Goal: Information Seeking & Learning: Learn about a topic

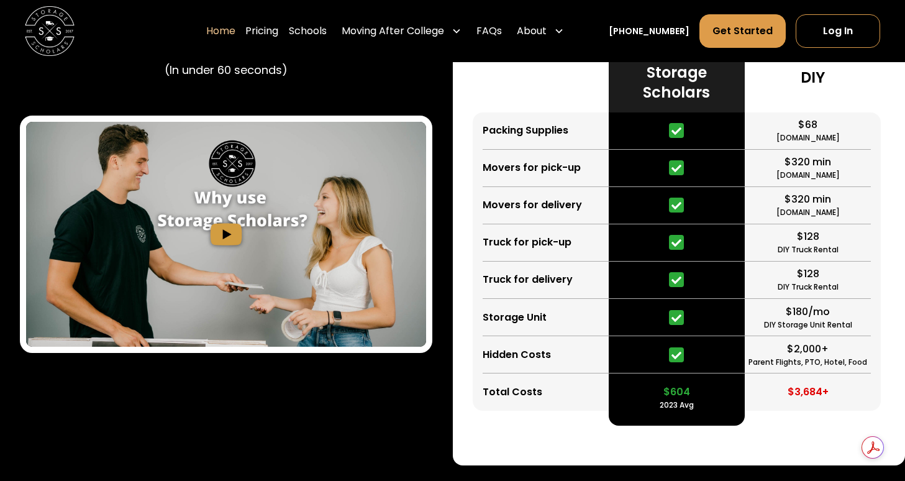
scroll to position [2341, 0]
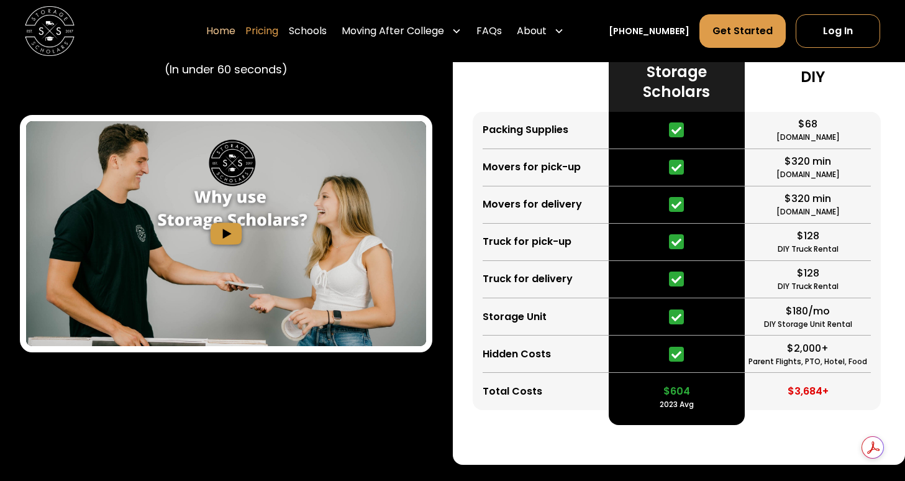
click at [278, 32] on link "Pricing" at bounding box center [261, 31] width 33 height 35
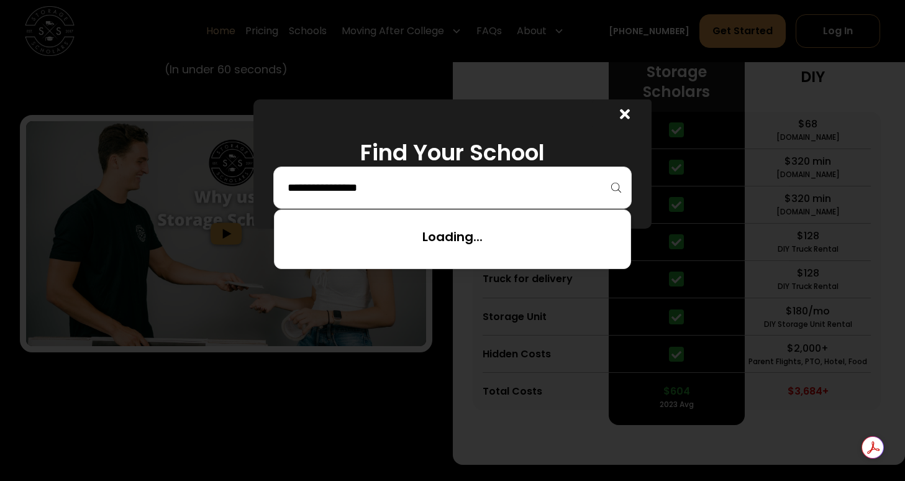
click at [360, 195] on input "search" at bounding box center [452, 187] width 332 height 21
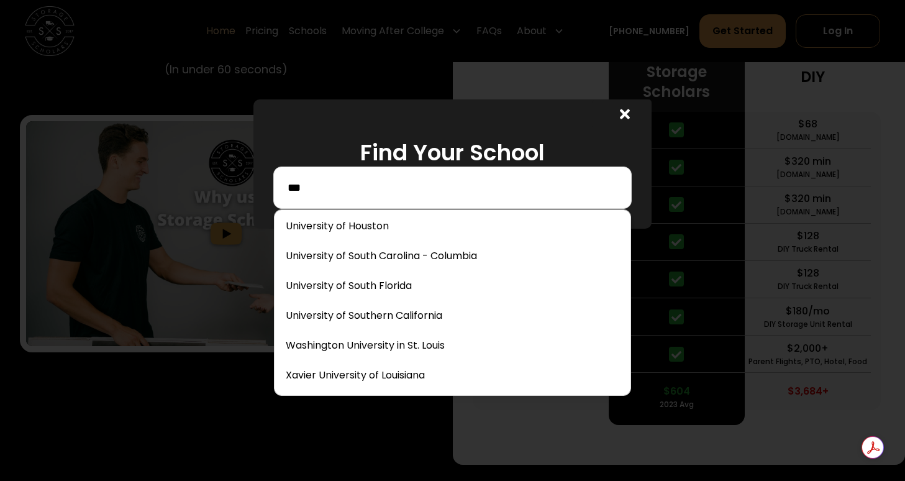
scroll to position [0, 0]
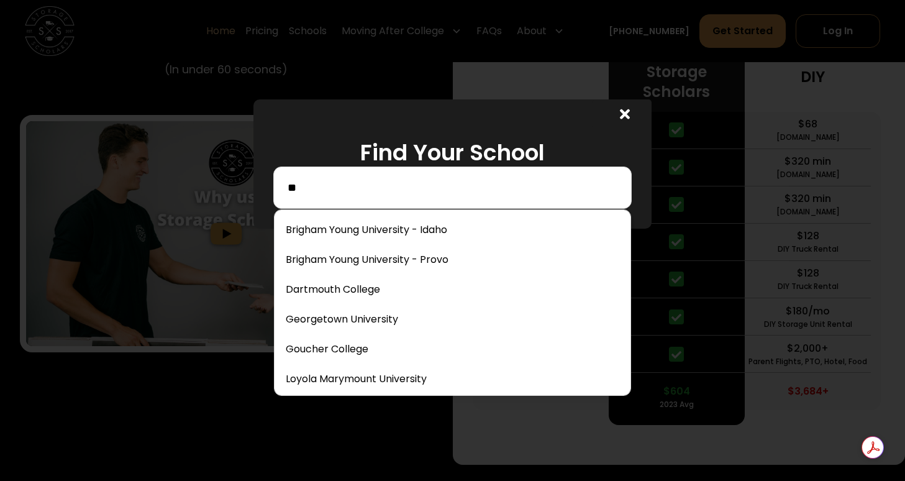
type input "*"
click at [321, 194] on input "***" at bounding box center [452, 187] width 332 height 21
click at [318, 186] on input "****" at bounding box center [452, 187] width 332 height 21
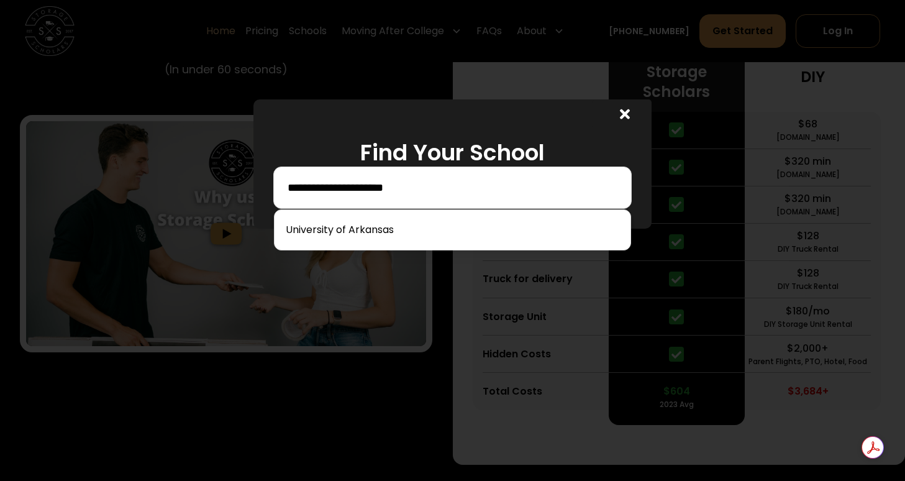
type input "**********"
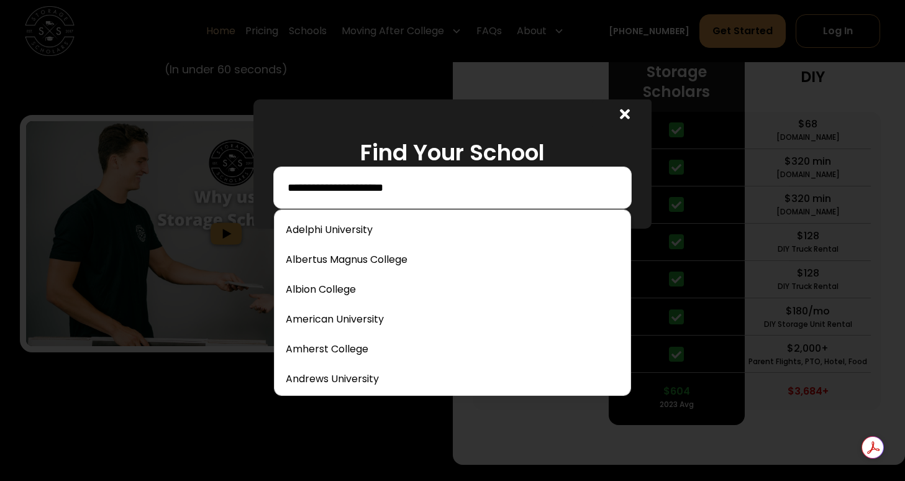
click at [389, 192] on input "**********" at bounding box center [452, 187] width 332 height 21
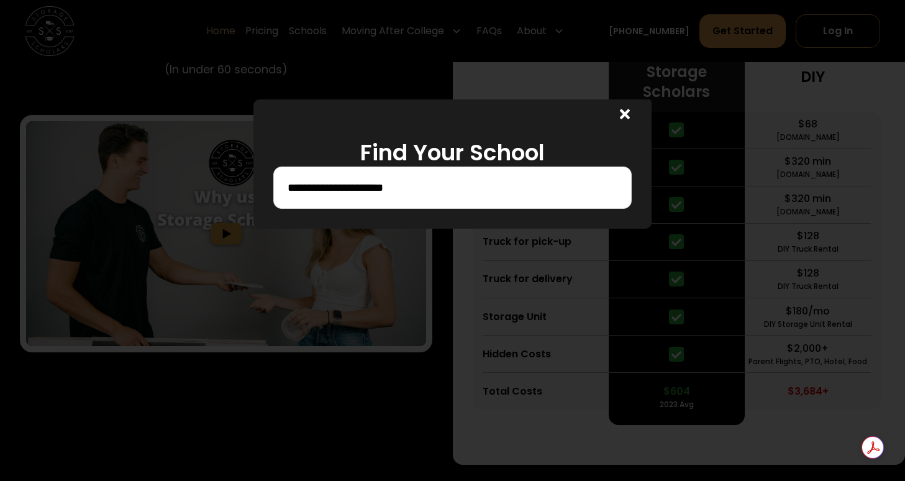
click at [285, 362] on div at bounding box center [452, 240] width 905 height 481
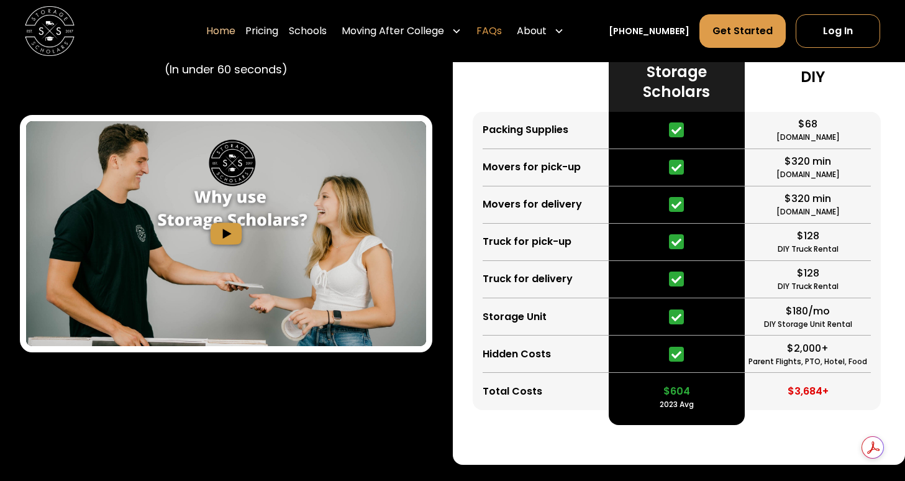
click at [502, 31] on link "FAQs" at bounding box center [489, 31] width 25 height 35
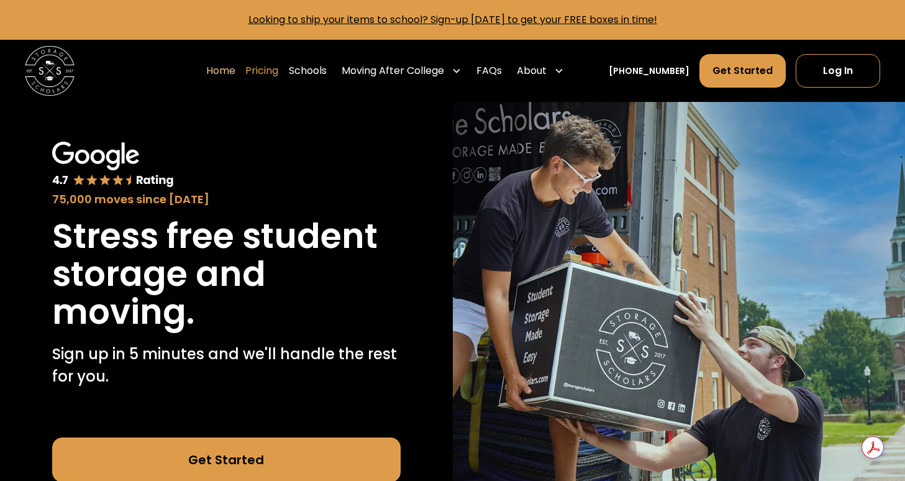
click at [278, 70] on link "Pricing" at bounding box center [261, 70] width 33 height 35
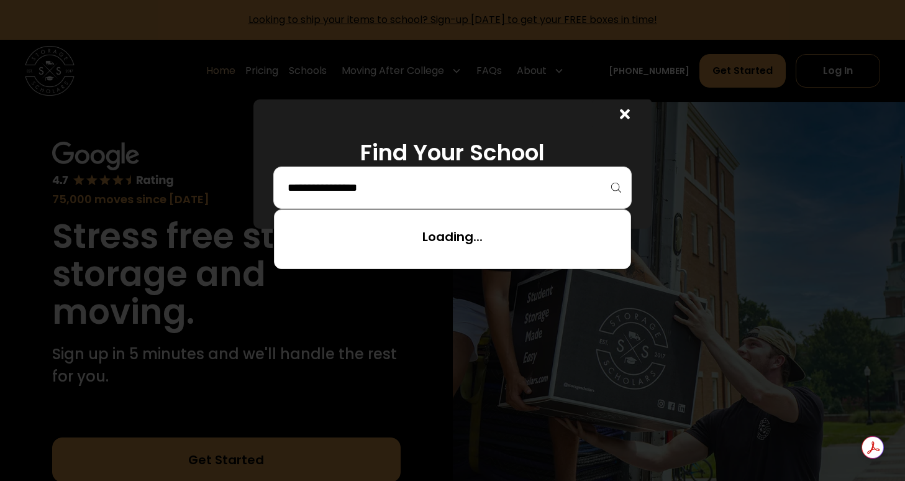
click at [326, 181] on input "search" at bounding box center [452, 187] width 332 height 21
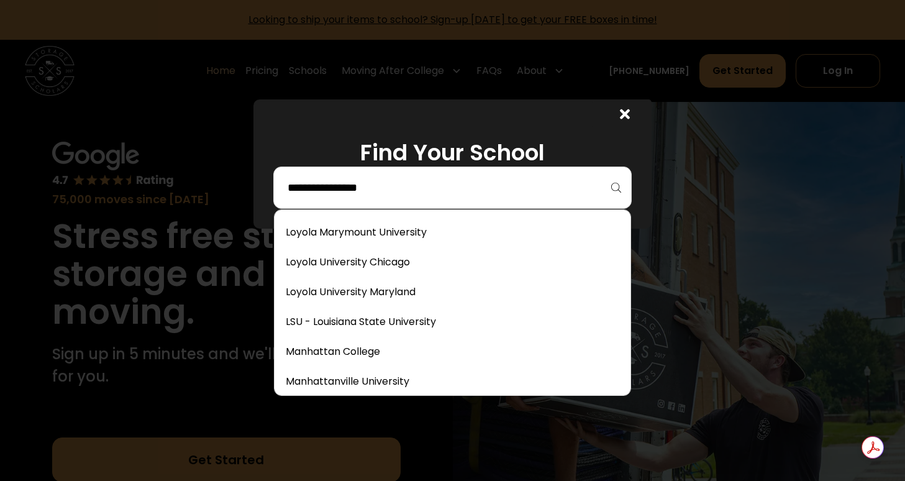
scroll to position [2805, 0]
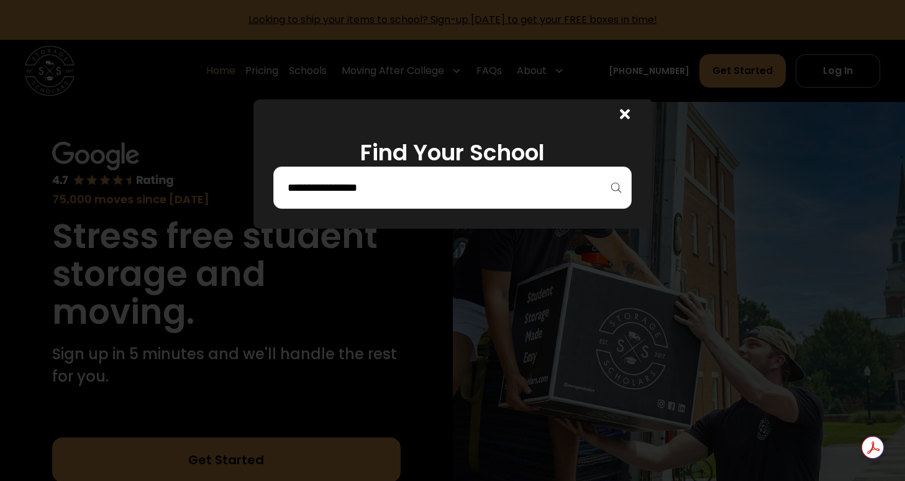
click at [320, 318] on div at bounding box center [452, 240] width 905 height 481
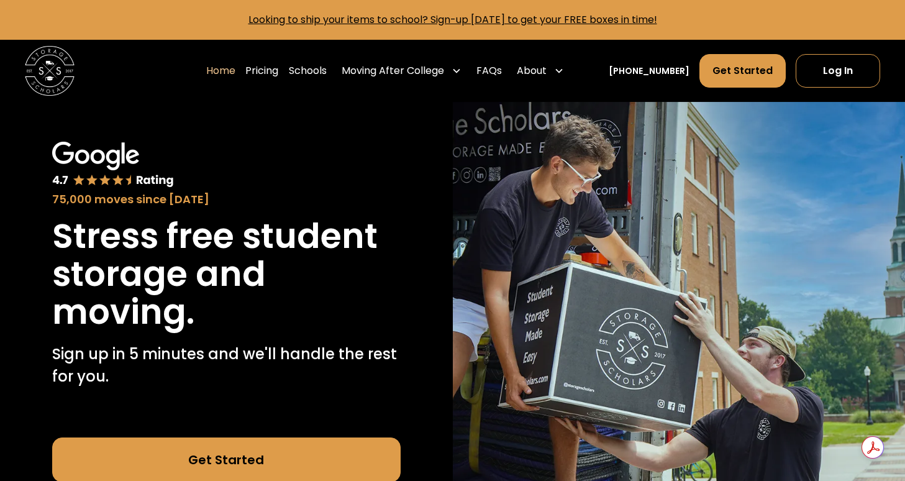
scroll to position [1, 0]
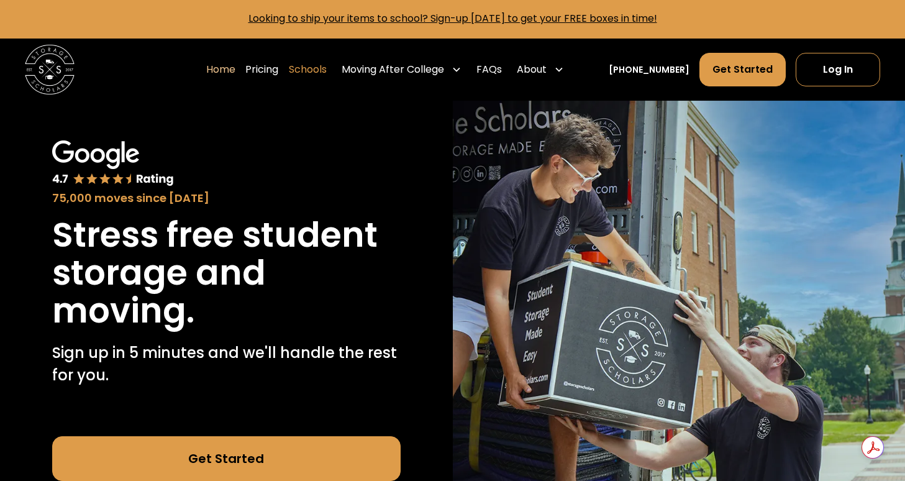
click at [314, 71] on link "Schools" at bounding box center [308, 69] width 38 height 35
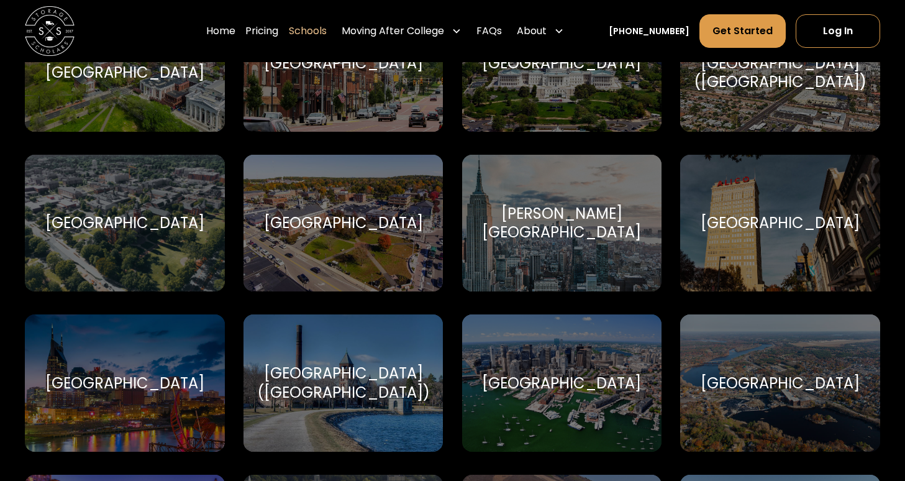
scroll to position [636, 0]
click at [170, 245] on div "[GEOGRAPHIC_DATA] title" at bounding box center [125, 222] width 200 height 137
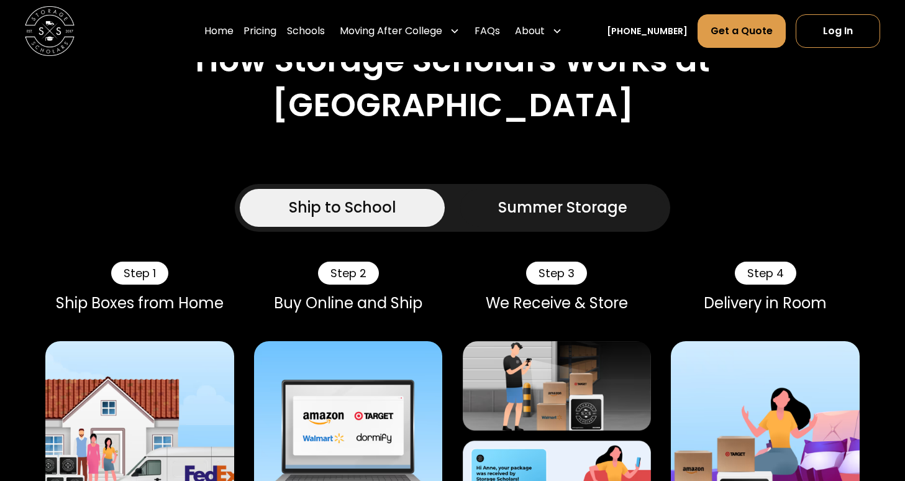
scroll to position [582, 0]
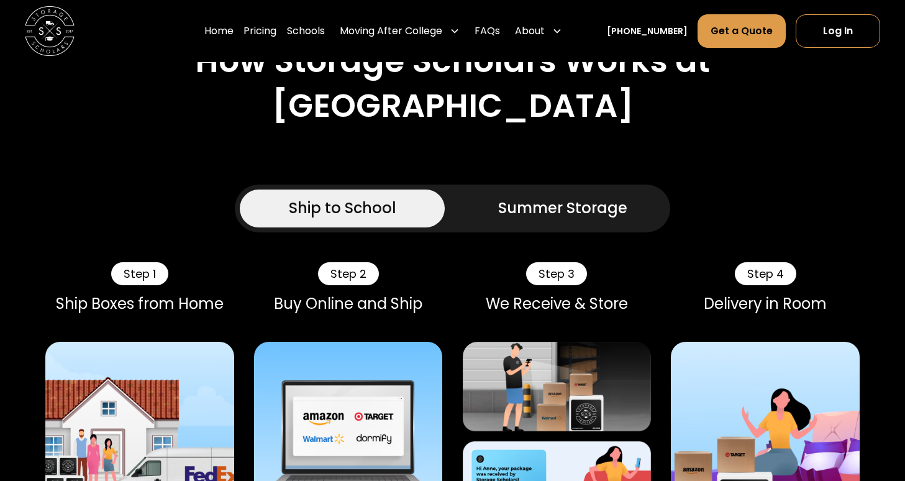
click at [577, 197] on div "Summer Storage" at bounding box center [562, 208] width 129 height 22
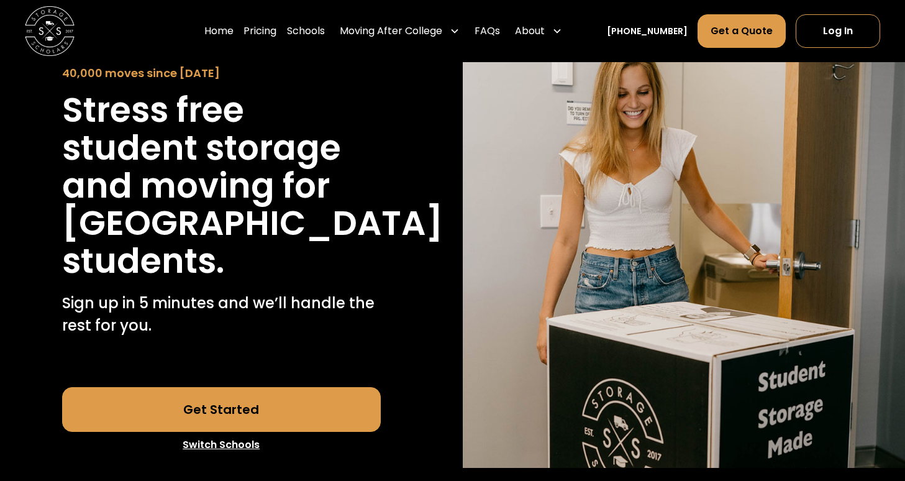
scroll to position [0, 0]
